Goal: Find specific page/section: Find specific page/section

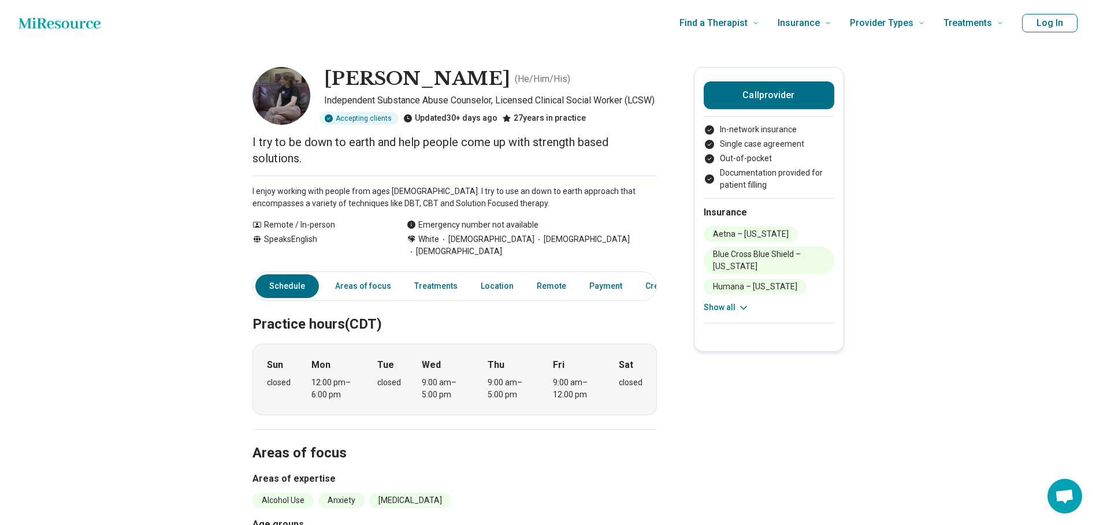
click at [298, 96] on img at bounding box center [282, 96] width 58 height 58
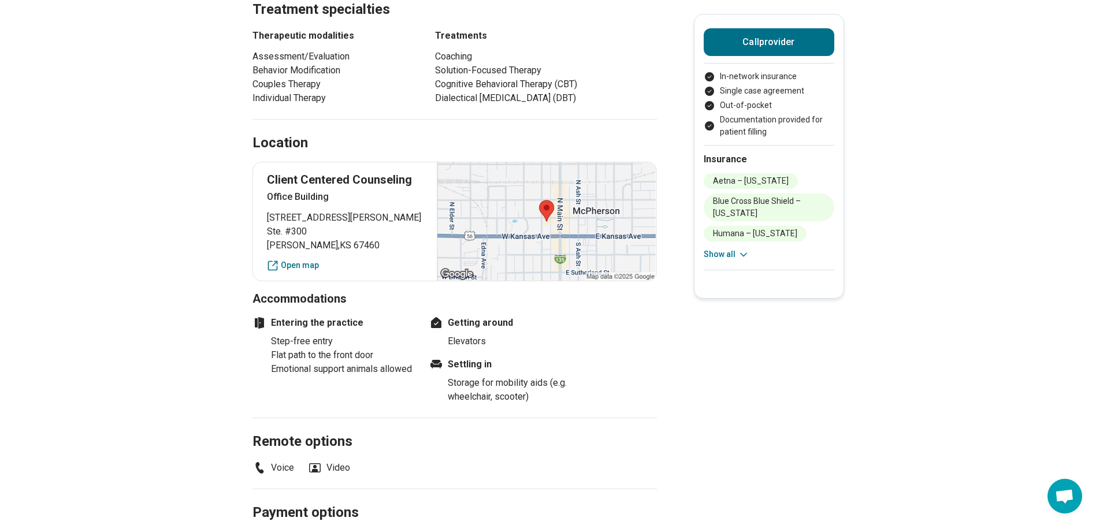
scroll to position [636, 0]
